Goal: Use online tool/utility: Utilize a website feature to perform a specific function

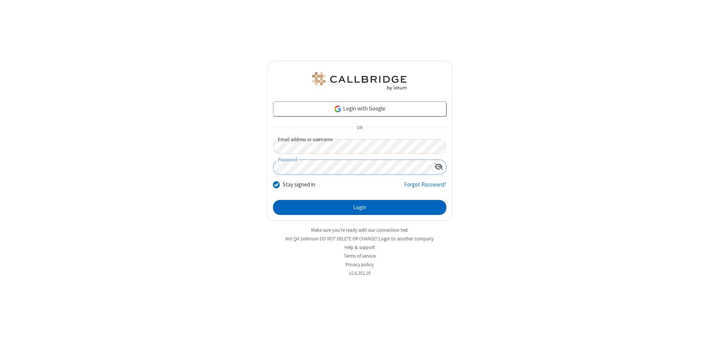
click at [360, 207] on button "Login" at bounding box center [359, 207] width 173 height 15
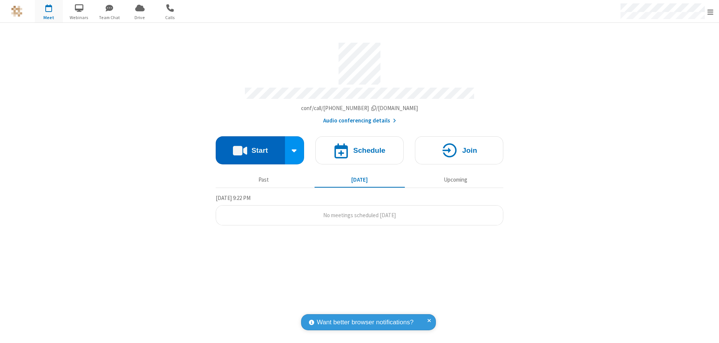
click at [250, 147] on button "Start" at bounding box center [250, 150] width 69 height 28
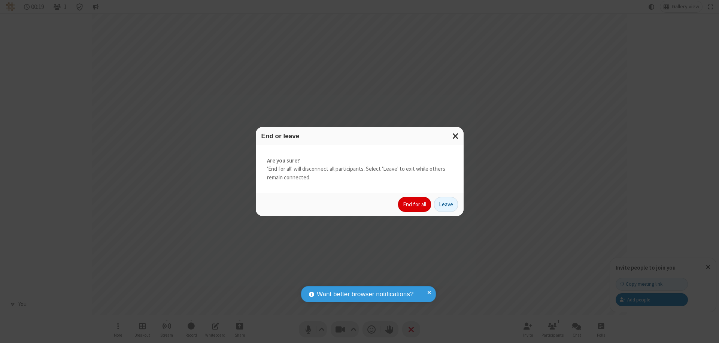
click at [415, 204] on button "End for all" at bounding box center [414, 204] width 33 height 15
